Goal: Transaction & Acquisition: Purchase product/service

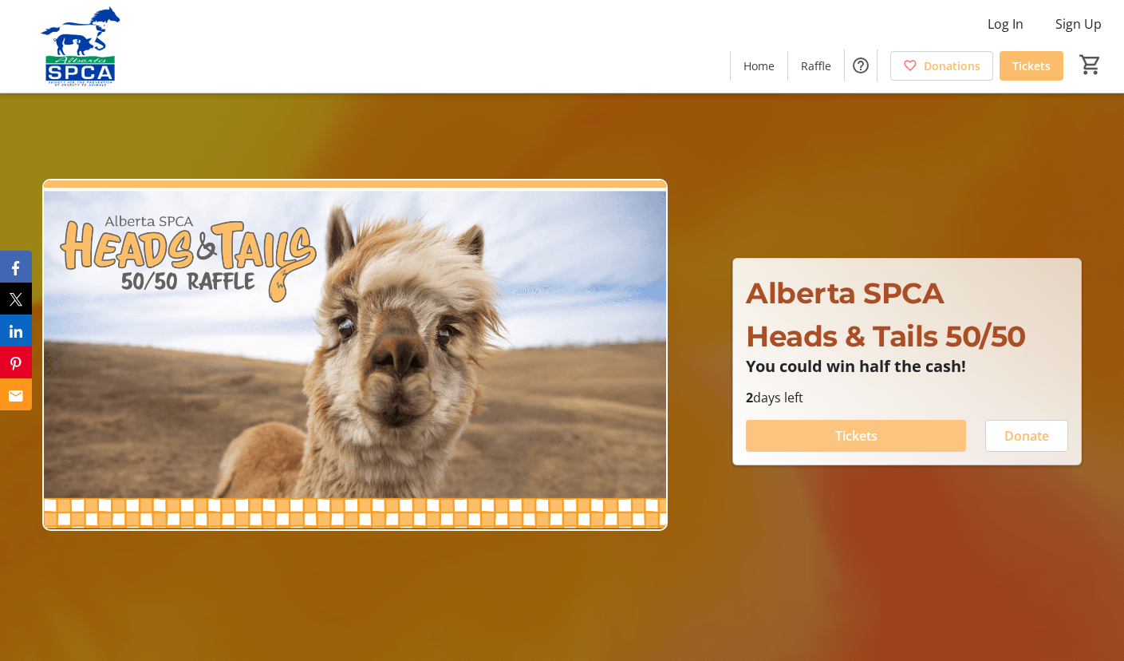
click at [854, 431] on span "Tickets" at bounding box center [857, 435] width 42 height 19
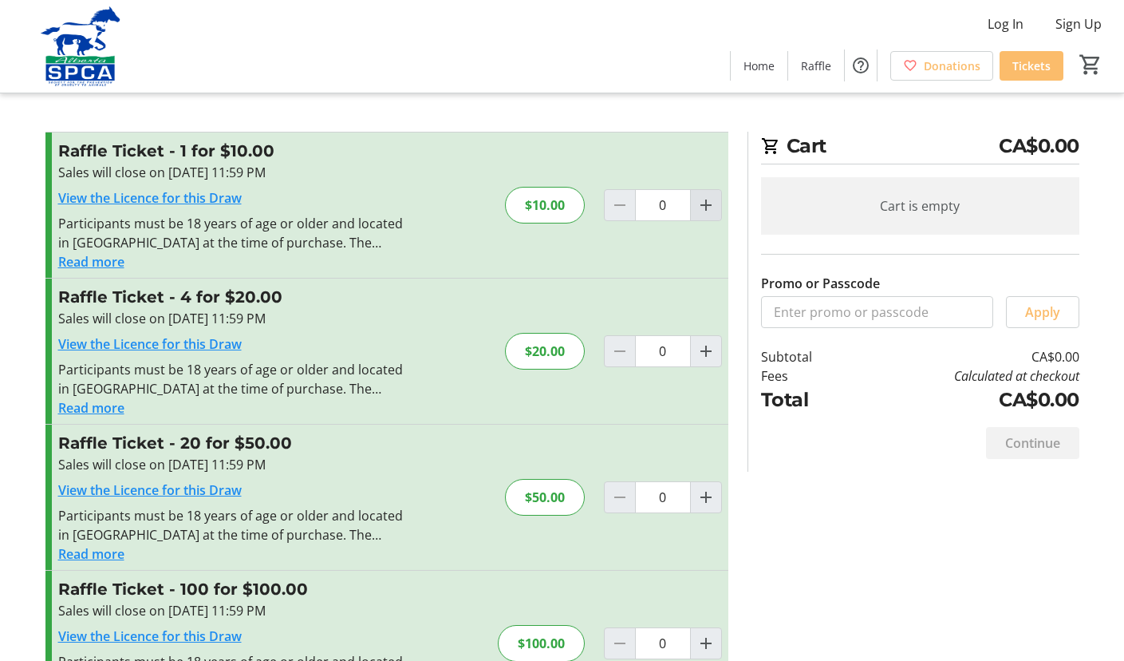
click at [705, 204] on mat-icon "Increment by one" at bounding box center [706, 205] width 19 height 19
type input "1"
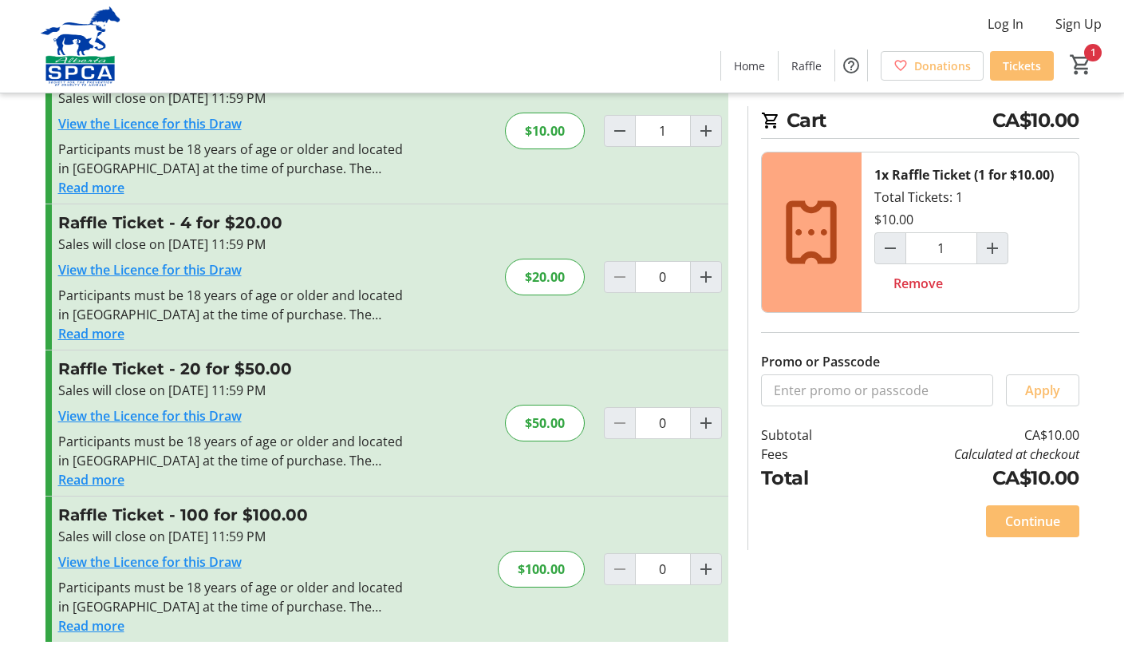
scroll to position [74, 0]
click at [706, 567] on mat-icon "Increment by one" at bounding box center [706, 568] width 19 height 19
type input "1"
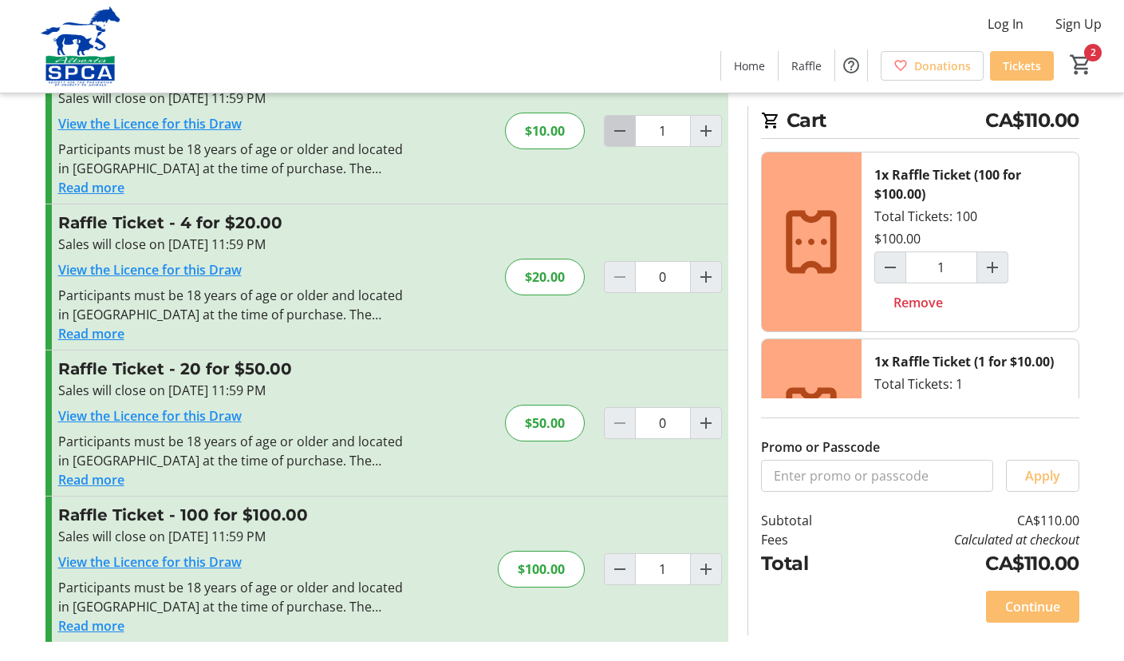
click at [618, 129] on mat-icon "Decrement by one" at bounding box center [620, 130] width 19 height 19
type input "0"
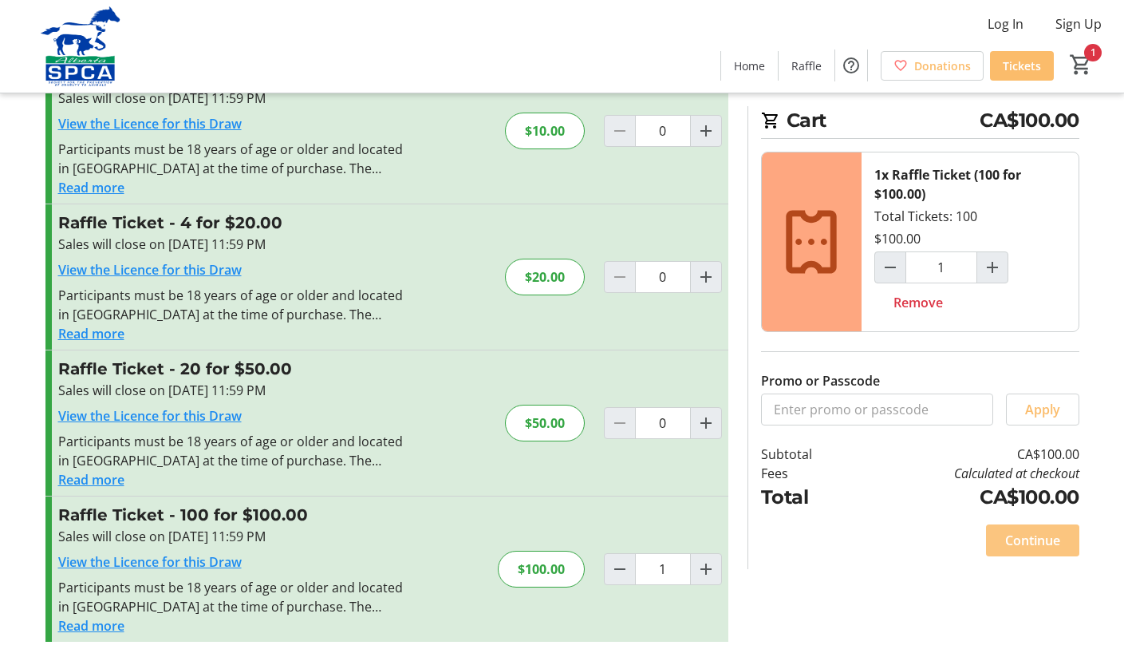
click at [1033, 539] on span "Continue" at bounding box center [1033, 540] width 55 height 19
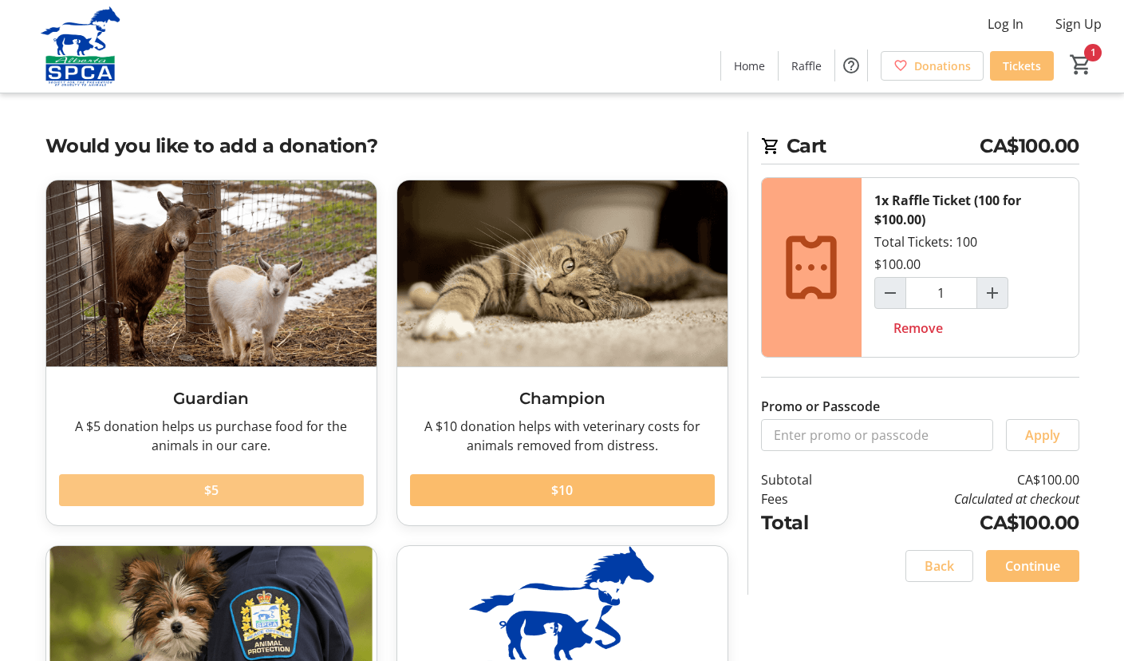
click at [226, 490] on span at bounding box center [211, 490] width 305 height 38
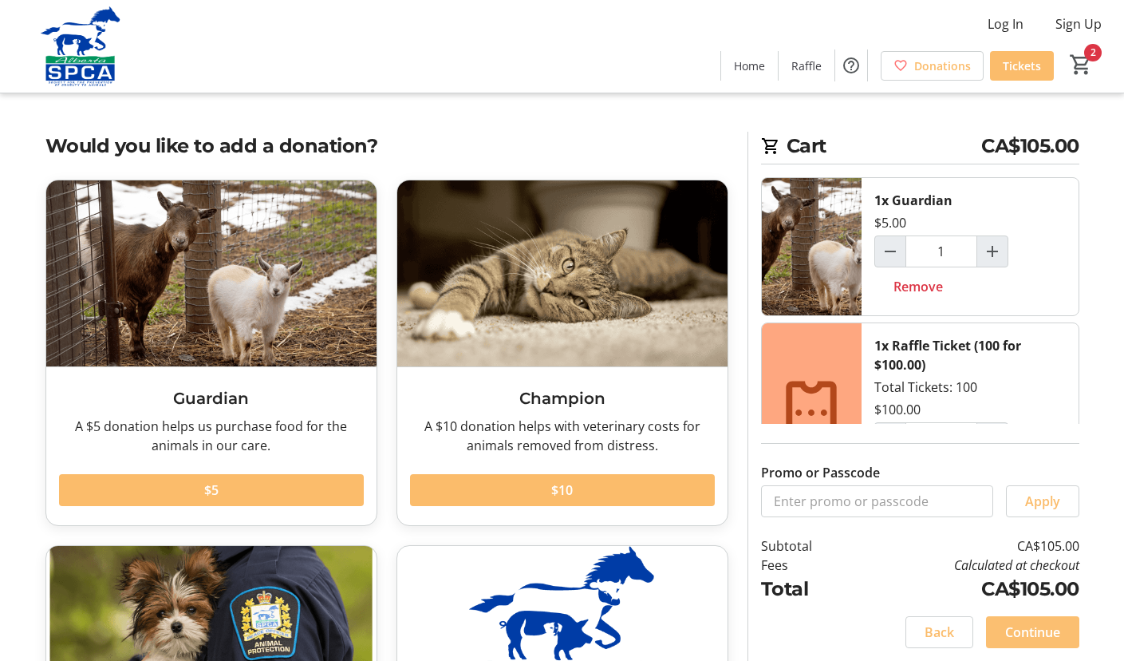
click at [1029, 630] on span "Continue" at bounding box center [1033, 631] width 55 height 19
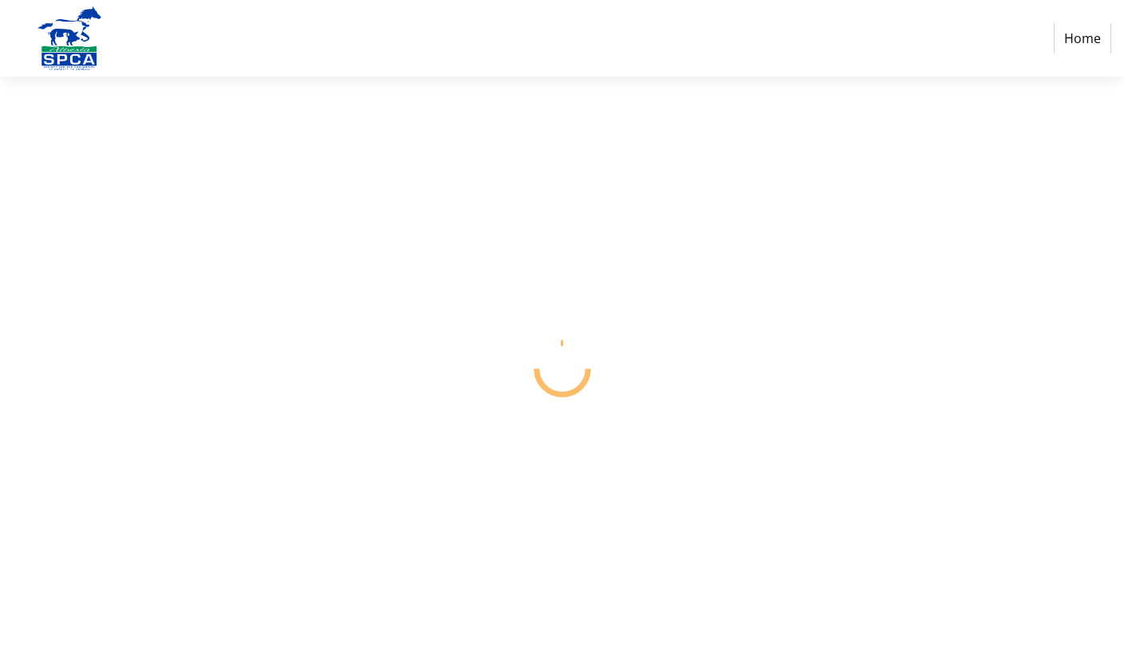
select select "CA"
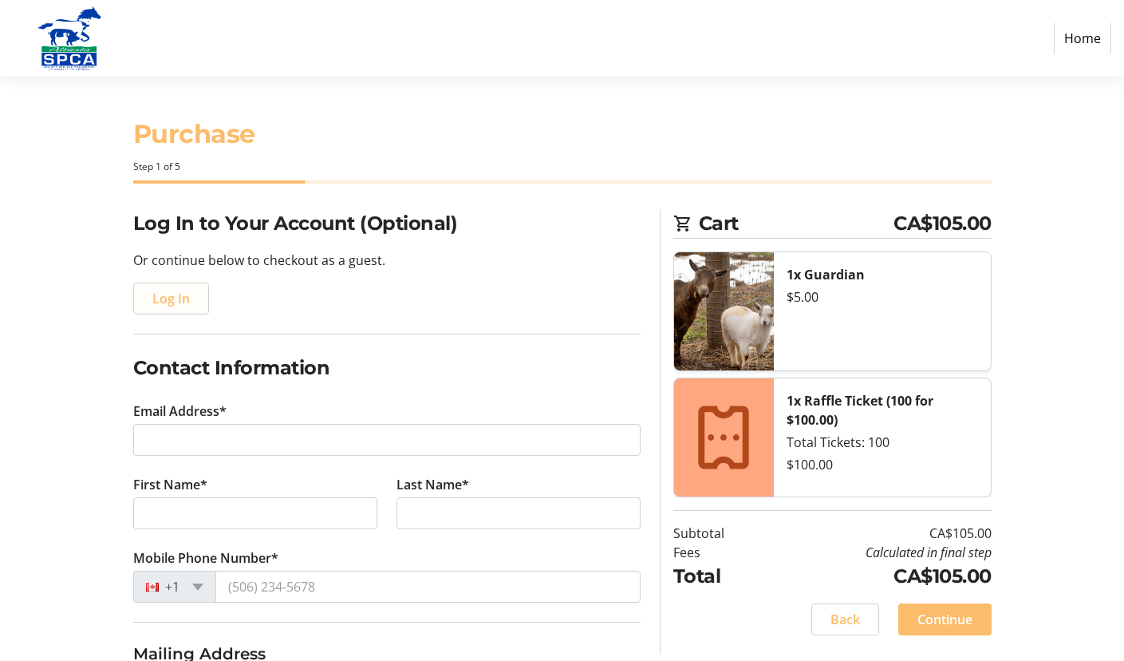
click at [164, 298] on span "Log In" at bounding box center [171, 298] width 38 height 19
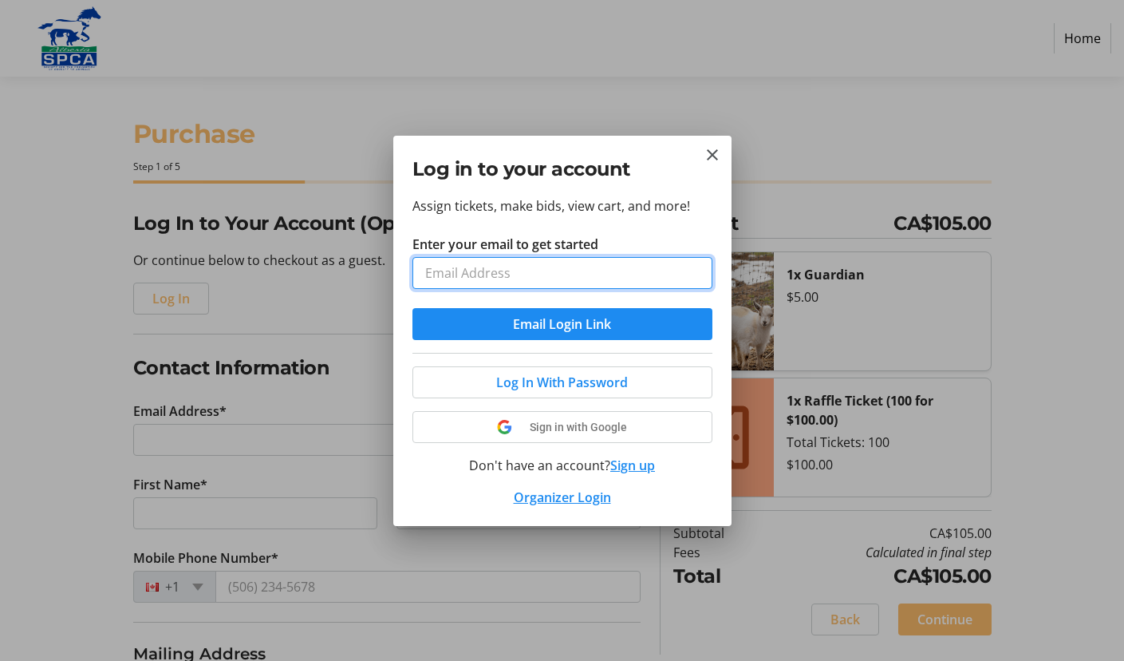
type input "[PERSON_NAME][EMAIL_ADDRESS][DOMAIN_NAME]"
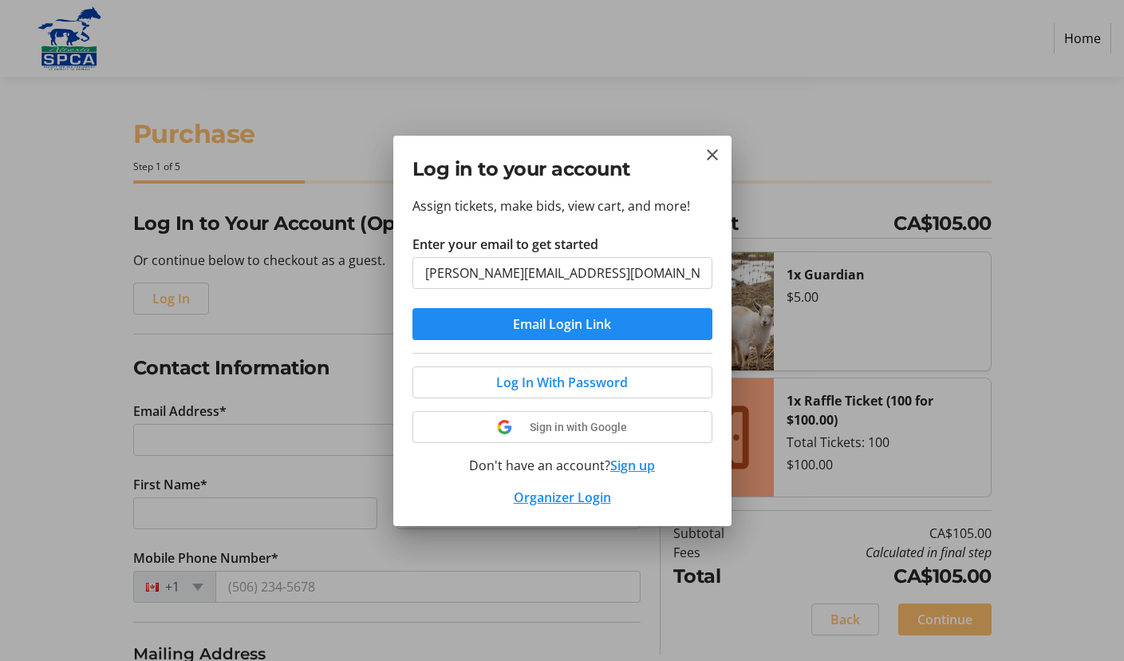
click at [562, 323] on button "Email Login Link" at bounding box center [563, 324] width 300 height 32
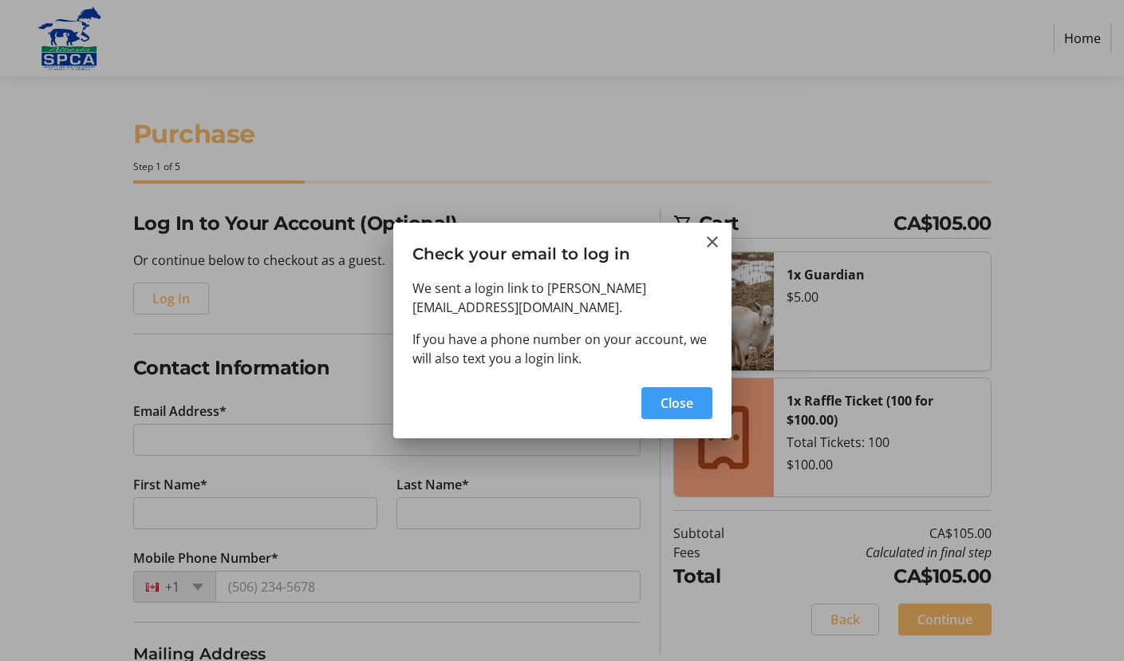
click at [678, 399] on span "Close" at bounding box center [677, 402] width 33 height 19
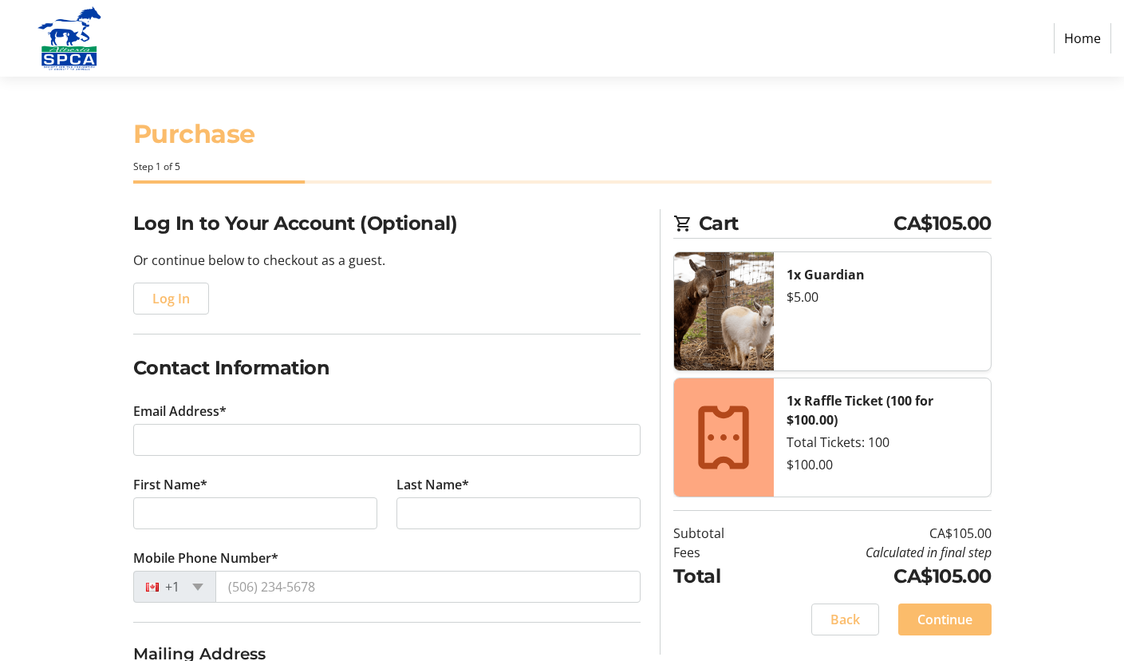
type input "[PERSON_NAME][EMAIL_ADDRESS][DOMAIN_NAME]"
type input "[PERSON_NAME]"
type input "[PHONE_NUMBER]"
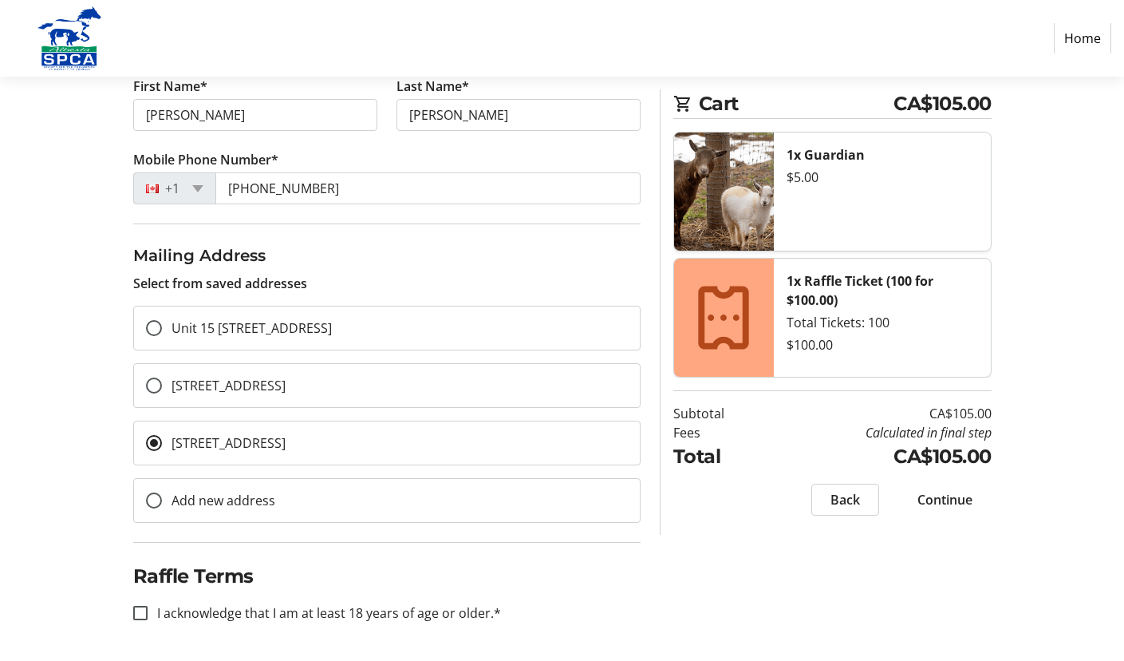
scroll to position [273, 0]
click at [464, 614] on label "I acknowledge that I am at least 18 years of age or older.*" at bounding box center [325, 612] width 354 height 19
click at [148, 614] on input "I acknowledge that I am at least 18 years of age or older.*" at bounding box center [140, 613] width 14 height 14
checkbox input "true"
click at [946, 500] on span "Continue" at bounding box center [945, 499] width 55 height 19
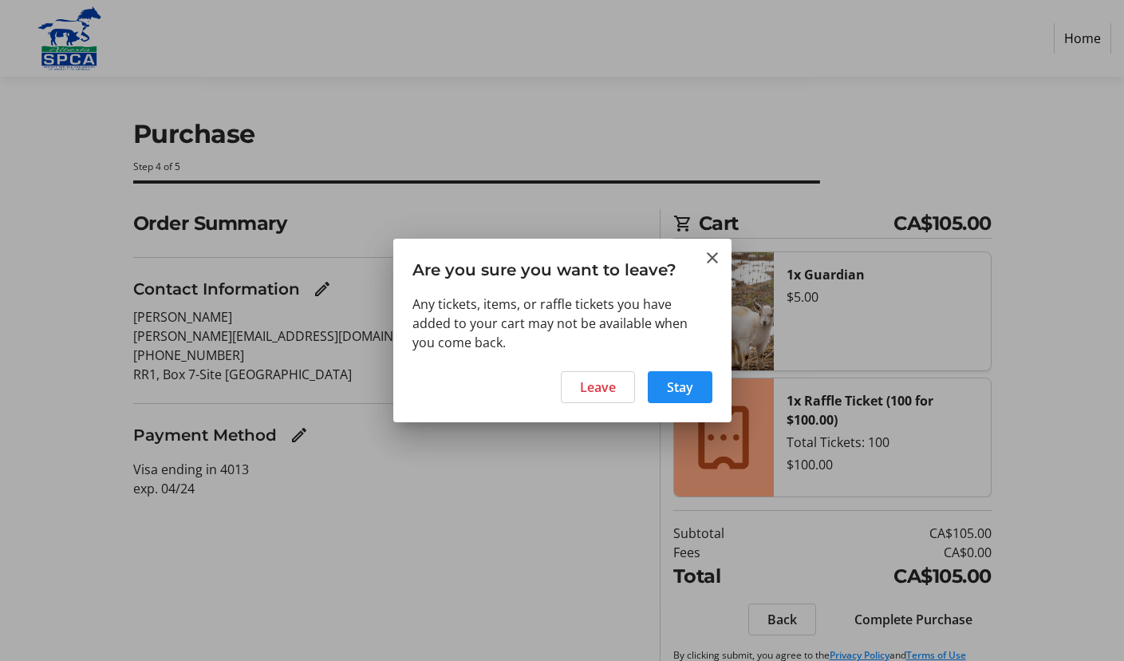
click at [539, 520] on div at bounding box center [562, 330] width 1124 height 661
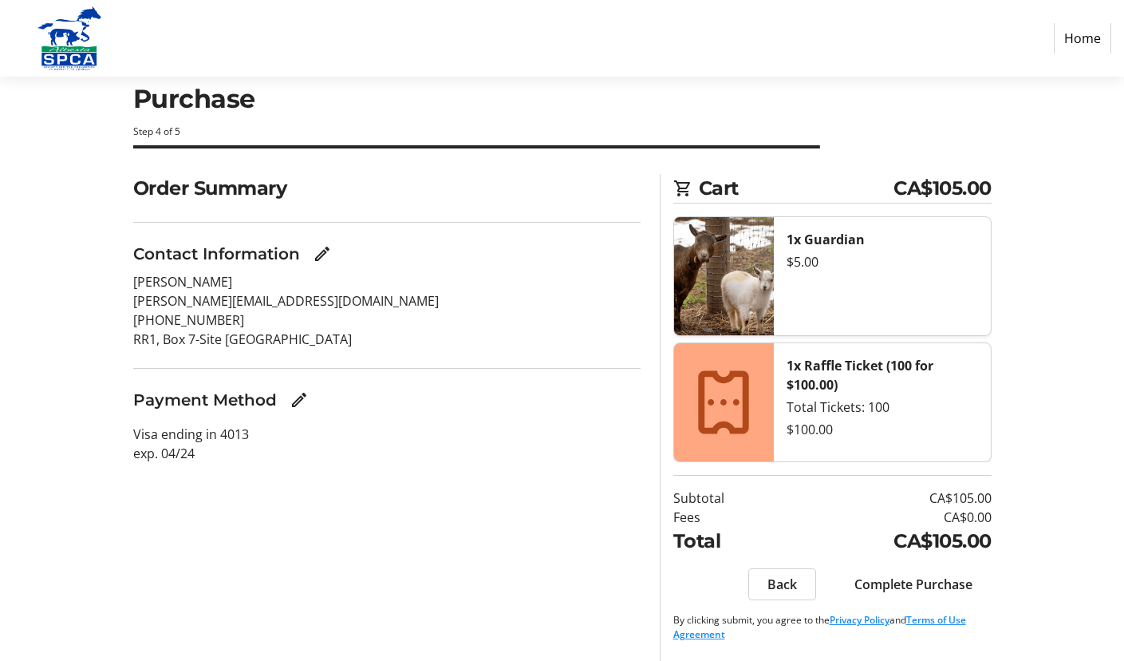
scroll to position [35, 0]
click at [322, 254] on mat-icon "Edit Contact Information" at bounding box center [322, 253] width 19 height 19
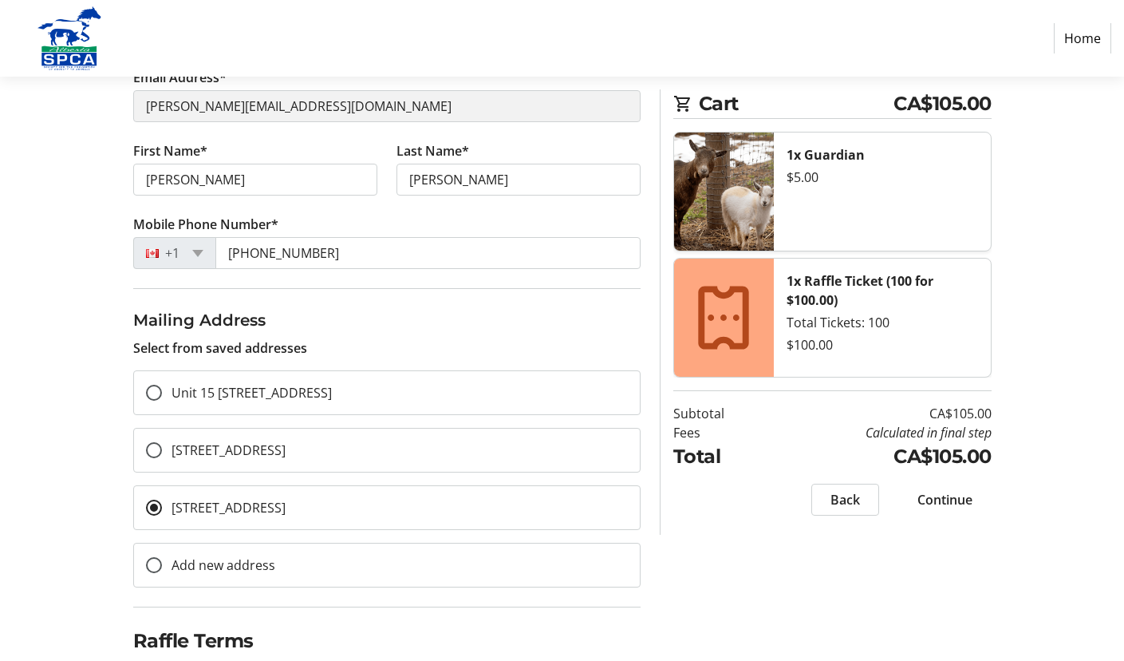
scroll to position [210, 0]
click at [318, 393] on span "Unit 15 [STREET_ADDRESS]" at bounding box center [252, 391] width 160 height 18
click at [162, 393] on input "Unit 15 [STREET_ADDRESS]" at bounding box center [154, 391] width 16 height 16
radio input "true"
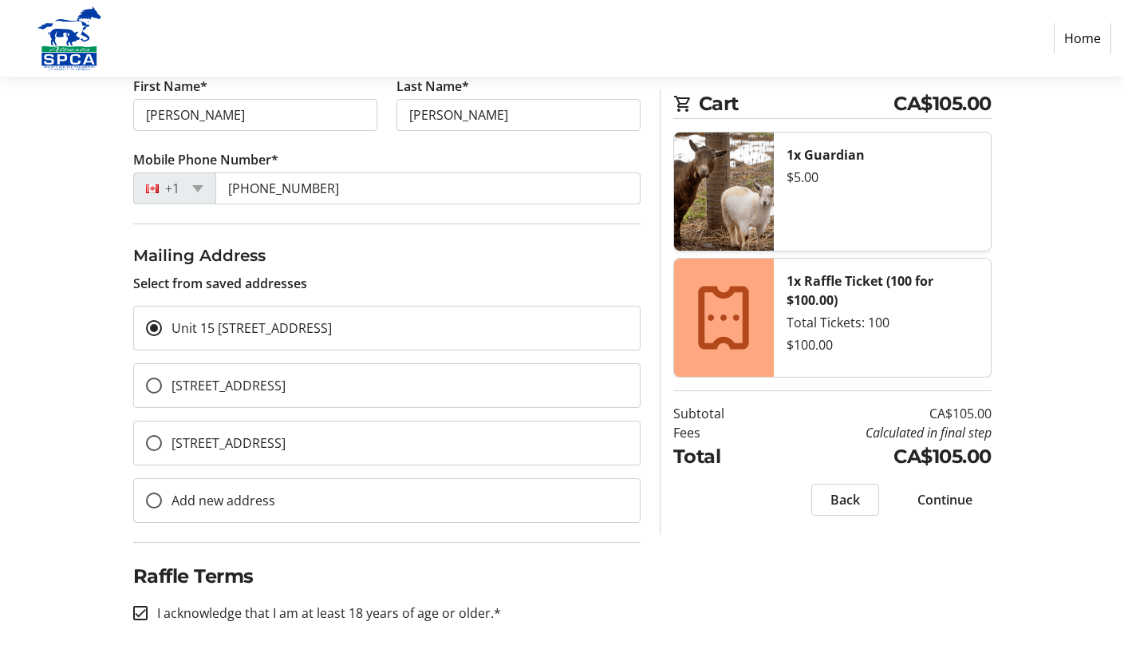
scroll to position [273, 0]
click at [229, 441] on span "[STREET_ADDRESS]" at bounding box center [229, 443] width 114 height 18
click at [162, 441] on input "[STREET_ADDRESS]" at bounding box center [154, 443] width 16 height 16
radio input "true"
click at [941, 501] on span "Continue" at bounding box center [945, 499] width 55 height 19
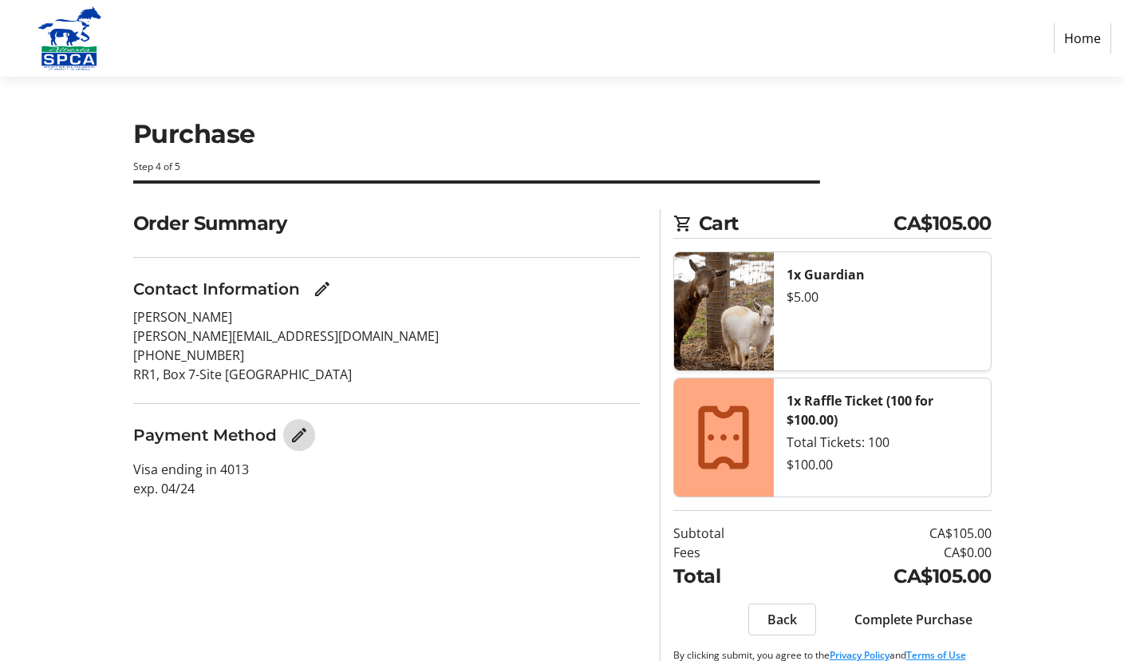
click at [297, 433] on mat-icon "Edit Payment Method" at bounding box center [299, 434] width 19 height 19
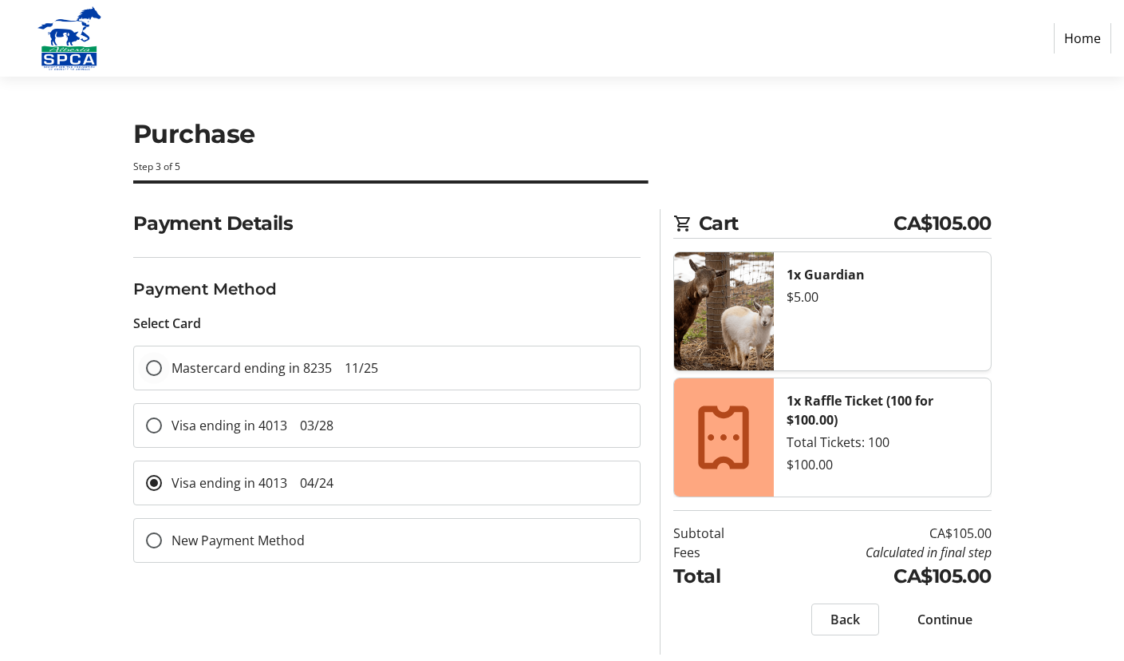
click at [303, 373] on span "Mastercard ending in 8235 11/25" at bounding box center [275, 368] width 207 height 18
click at [162, 373] on input "Mastercard ending in 8235 11/25" at bounding box center [154, 368] width 16 height 16
radio input "true"
click at [930, 619] on span "Continue" at bounding box center [945, 619] width 55 height 19
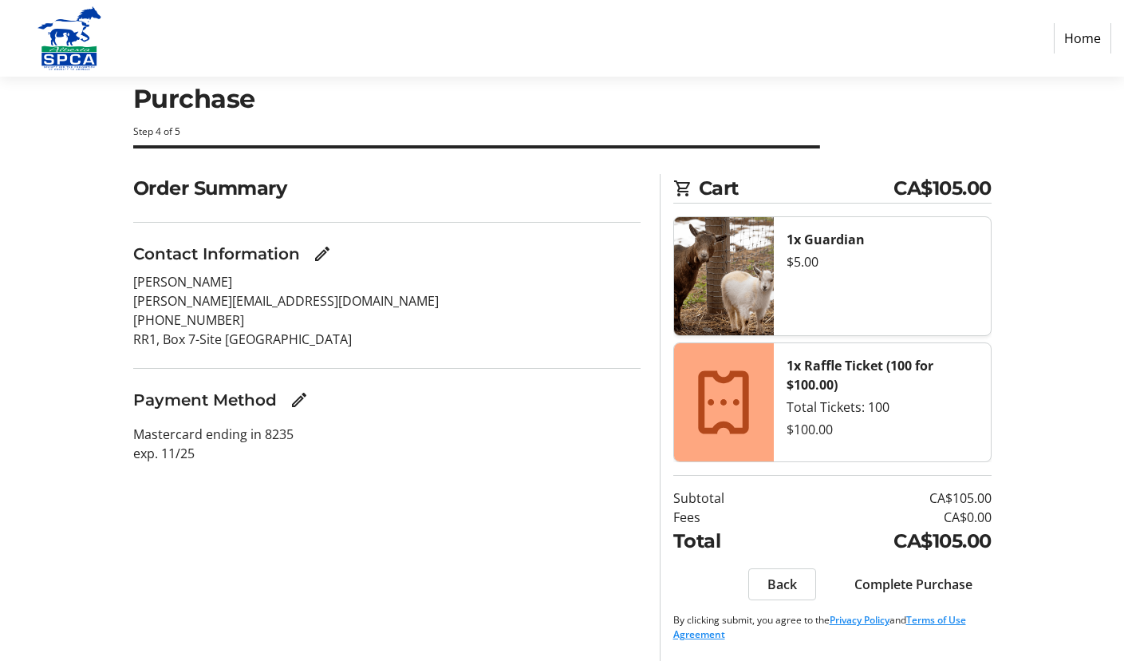
scroll to position [35, 0]
click at [911, 587] on span "Complete Purchase" at bounding box center [914, 584] width 118 height 19
